Goal: Task Accomplishment & Management: Use online tool/utility

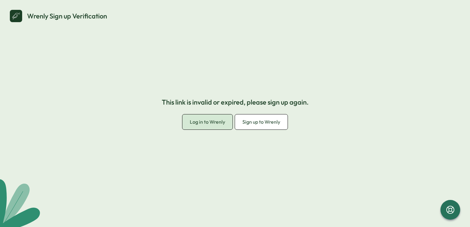
click at [220, 124] on span "Log in to Wrenly" at bounding box center [207, 122] width 35 height 6
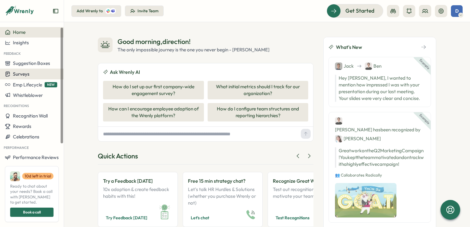
click at [34, 77] on button "Surveys" at bounding box center [32, 74] width 64 height 11
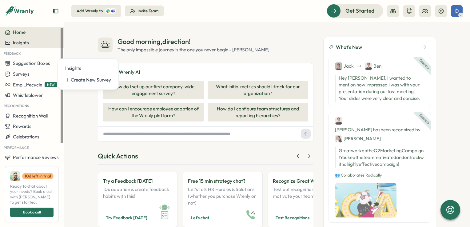
click at [17, 43] on span "Insights" at bounding box center [21, 43] width 16 height 6
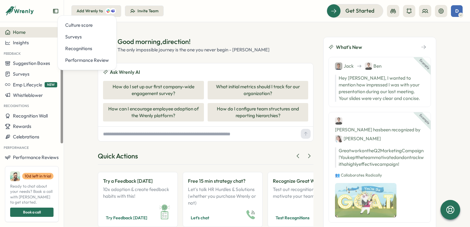
click at [16, 35] on button "Home" at bounding box center [32, 32] width 64 height 10
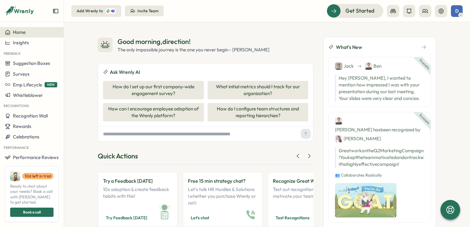
click at [454, 14] on div "D" at bounding box center [457, 11] width 12 height 12
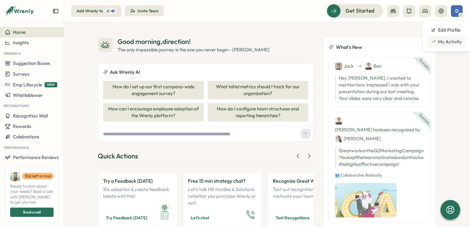
click at [452, 43] on div "My Activity" at bounding box center [446, 41] width 30 height 7
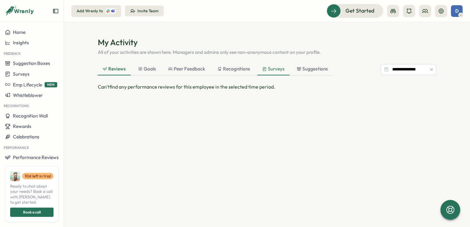
click at [270, 70] on div "Surveys" at bounding box center [273, 69] width 22 height 7
click at [271, 67] on div "Surveys" at bounding box center [273, 69] width 22 height 7
click at [271, 70] on div "Surveys" at bounding box center [273, 69] width 22 height 7
click at [271, 71] on div "Surveys" at bounding box center [273, 69] width 22 height 7
click at [269, 71] on div "Surveys" at bounding box center [273, 69] width 22 height 7
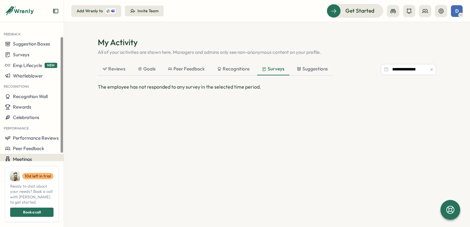
scroll to position [27, 0]
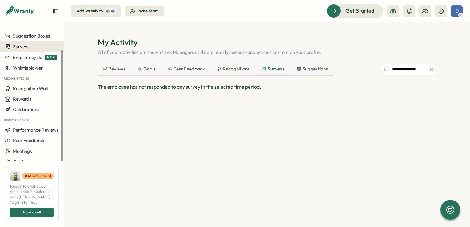
click at [24, 49] on span "Surveys" at bounding box center [21, 47] width 17 height 6
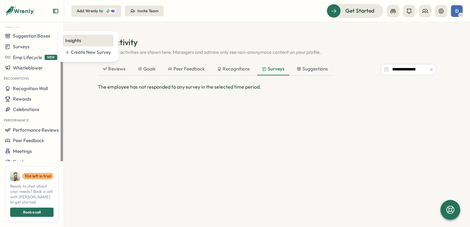
click at [75, 38] on div "Insights" at bounding box center [88, 40] width 46 height 7
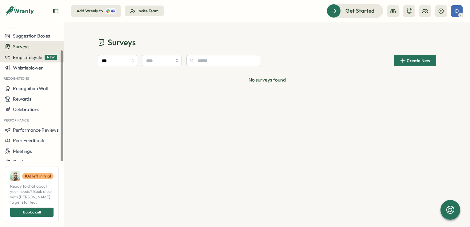
click at [32, 57] on div "Home Insights Feedback Suggestion Boxes Surveys Emp Lifecycle NEW Whistleblower…" at bounding box center [32, 83] width 64 height 167
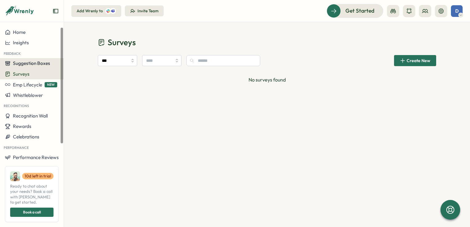
click at [30, 65] on span "Suggestion Boxes" at bounding box center [31, 63] width 37 height 6
click at [441, 12] on icon at bounding box center [441, 11] width 6 height 6
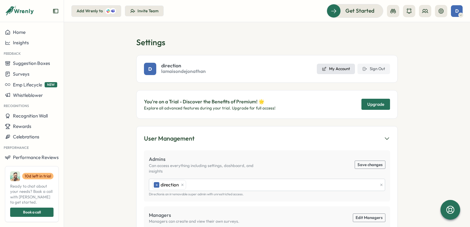
click at [335, 72] on link "My Account" at bounding box center [336, 69] width 38 height 10
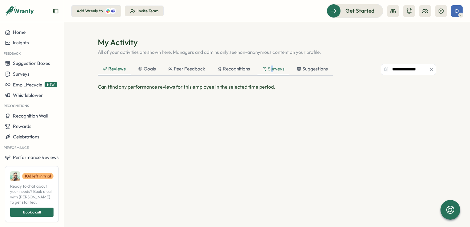
click at [270, 69] on div "Surveys" at bounding box center [273, 69] width 22 height 7
drag, startPoint x: 270, startPoint y: 69, endPoint x: 265, endPoint y: 72, distance: 6.1
click at [265, 72] on div "Surveys" at bounding box center [273, 69] width 22 height 7
click at [264, 70] on icon at bounding box center [264, 69] width 4 height 5
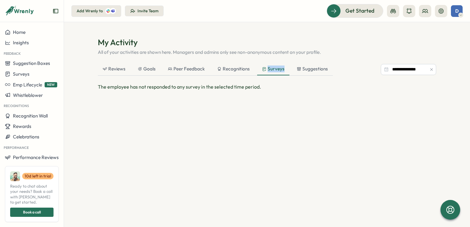
drag, startPoint x: 264, startPoint y: 70, endPoint x: 274, endPoint y: 69, distance: 9.3
click at [274, 69] on div "Surveys" at bounding box center [273, 69] width 22 height 7
click at [274, 70] on div "Surveys" at bounding box center [273, 69] width 22 height 7
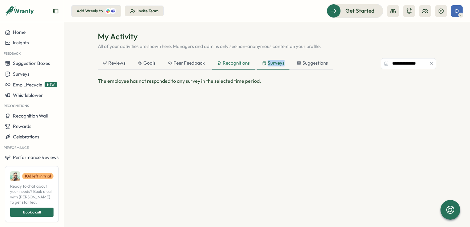
scroll to position [9, 0]
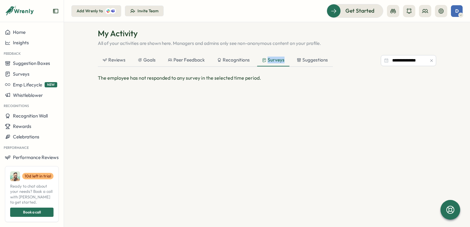
click at [100, 14] on div "Add Wrenly to" at bounding box center [96, 11] width 39 height 6
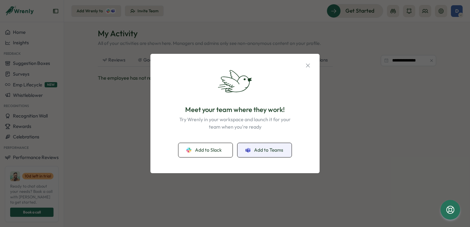
click at [266, 154] on button "Add to Teams" at bounding box center [265, 150] width 54 height 14
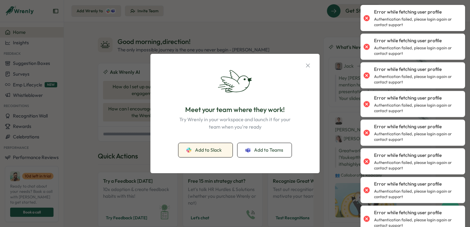
click at [218, 153] on span "Add to Slack" at bounding box center [208, 150] width 27 height 7
click at [309, 66] on icon "button" at bounding box center [308, 65] width 7 height 7
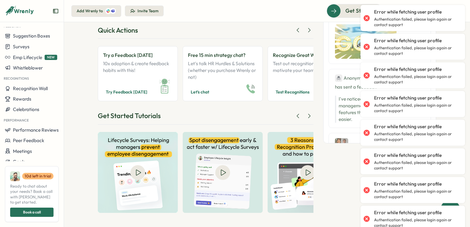
scroll to position [92, 0]
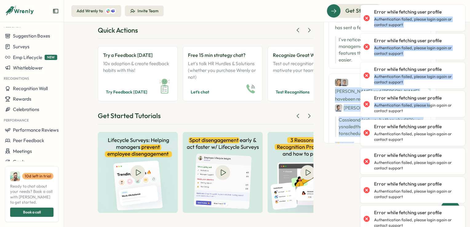
click at [428, 50] on div "Home Insights Feedback Suggestion Boxes Surveys Emp Lifecycle NEW Whistleblower…" at bounding box center [235, 113] width 470 height 227
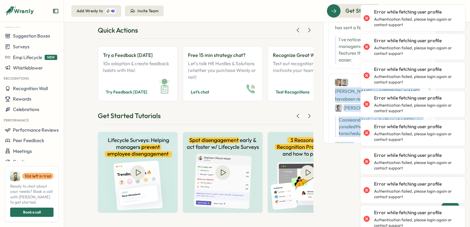
click at [149, 12] on div "Invite Team" at bounding box center [148, 11] width 21 height 6
click at [21, 153] on span "Meetings" at bounding box center [22, 151] width 19 height 6
click at [21, 152] on span "Meetings" at bounding box center [22, 151] width 19 height 6
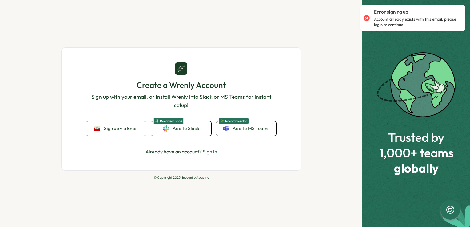
drag, startPoint x: 0, startPoint y: 0, endPoint x: 277, endPoint y: 94, distance: 292.6
drag, startPoint x: 277, startPoint y: 94, endPoint x: 316, endPoint y: 78, distance: 42.3
click at [316, 78] on div "Create a Wrenly Account Sign up with your email, or Install Wrenly into Slack o…" at bounding box center [181, 113] width 362 height 227
click at [245, 130] on span "Add to MS Teams" at bounding box center [251, 128] width 37 height 7
